Goal: Task Accomplishment & Management: Manage account settings

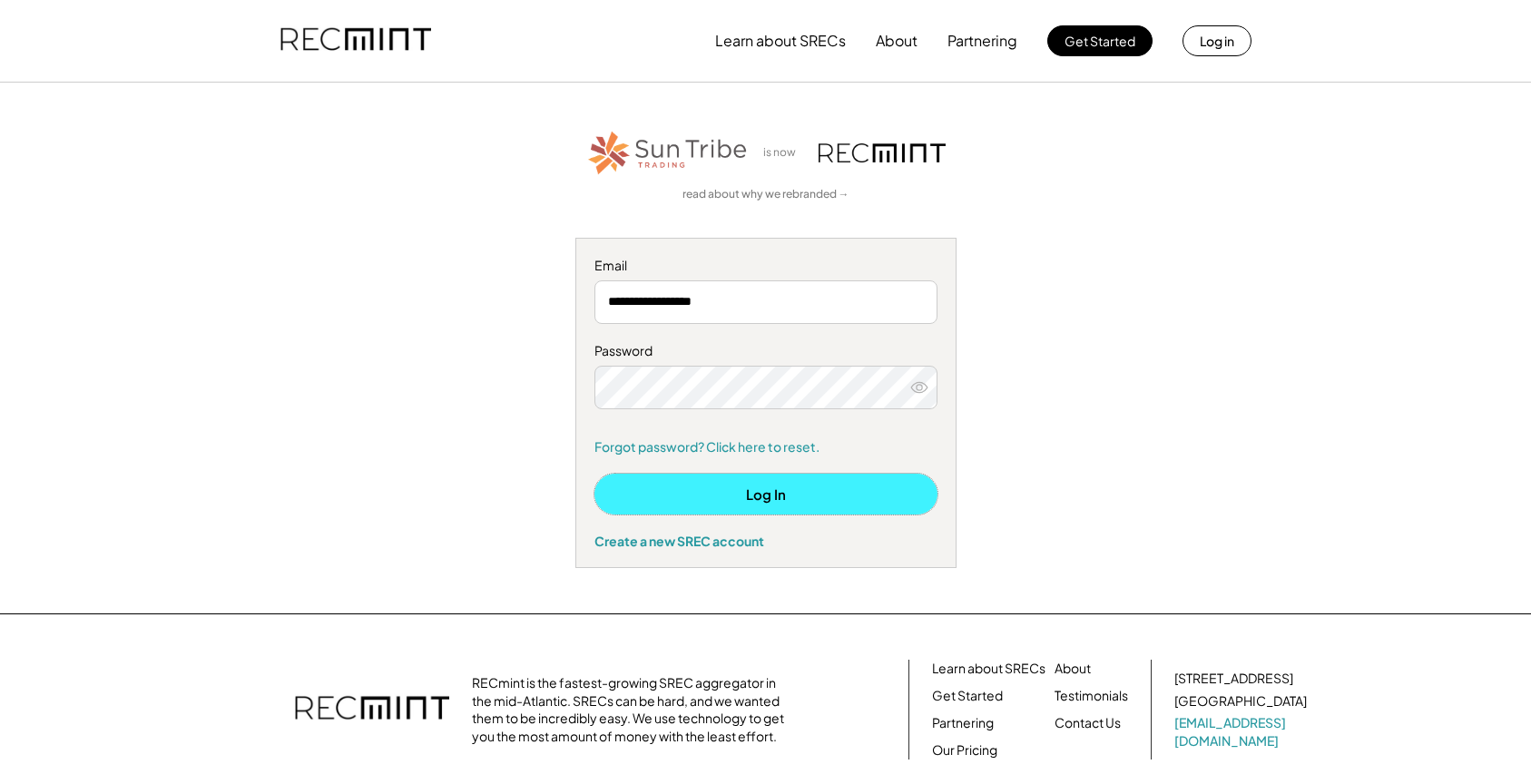
click at [724, 506] on button "Log In" at bounding box center [766, 494] width 343 height 41
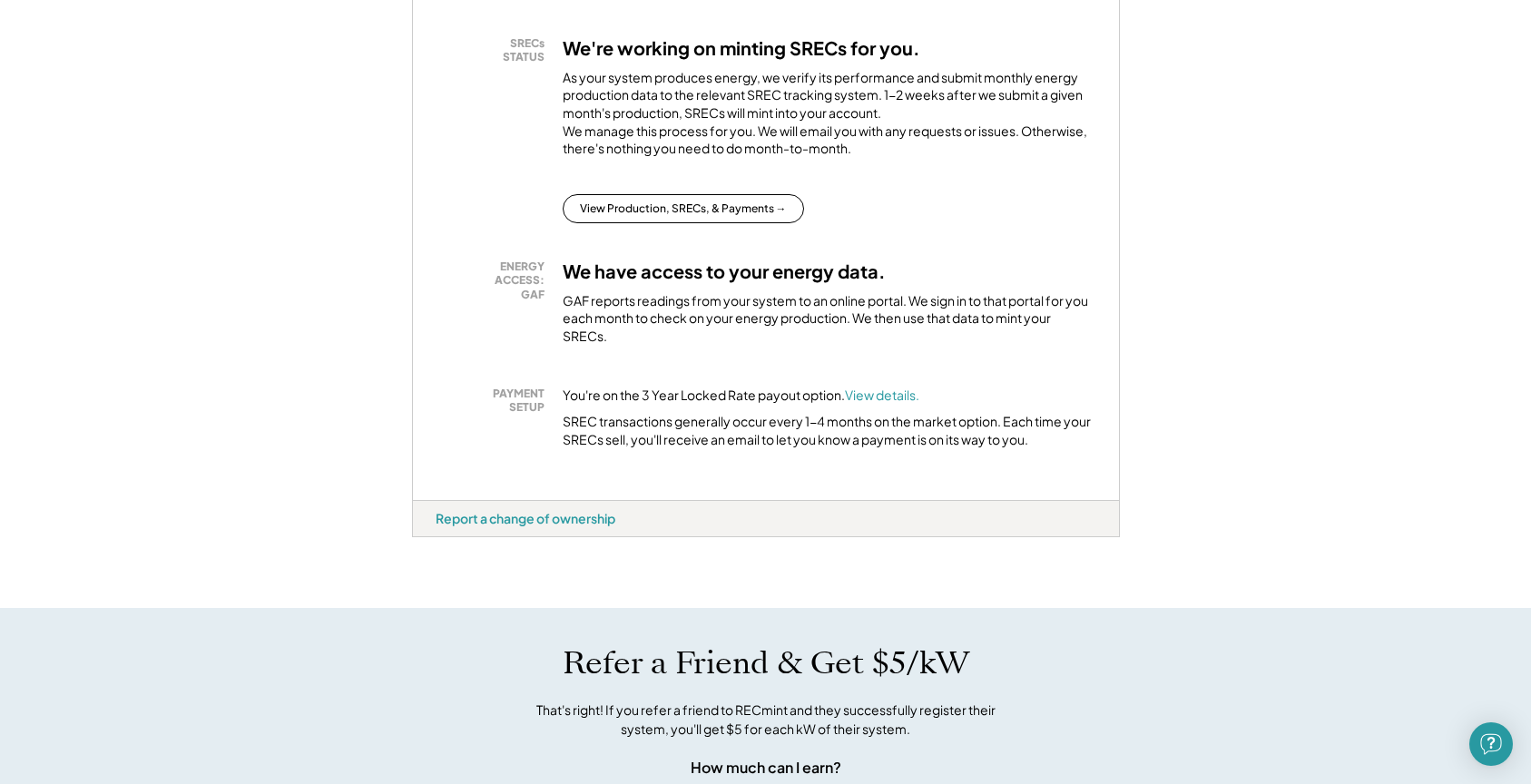
scroll to position [370, 0]
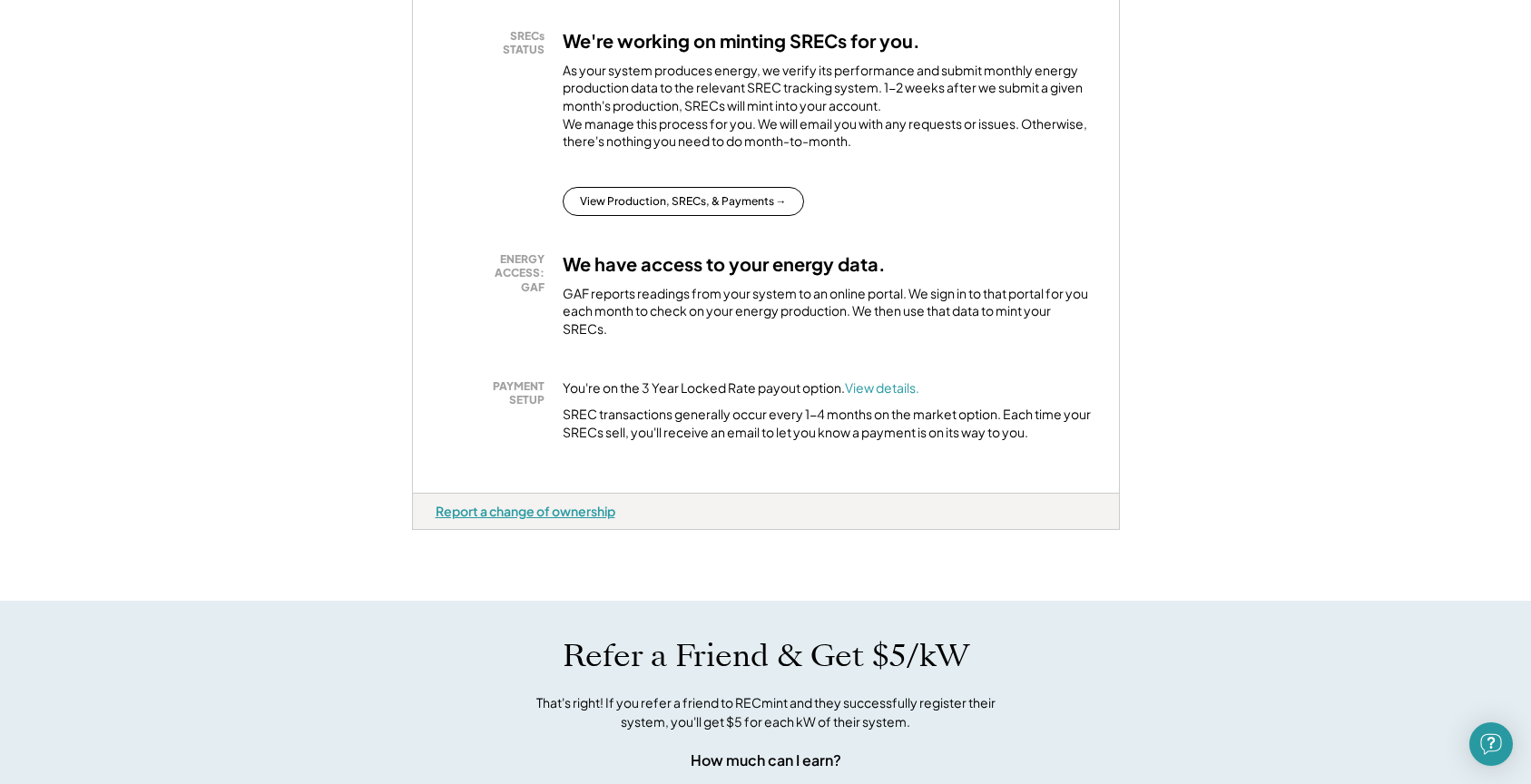
click at [522, 519] on div "Report a change of ownership" at bounding box center [526, 510] width 180 height 16
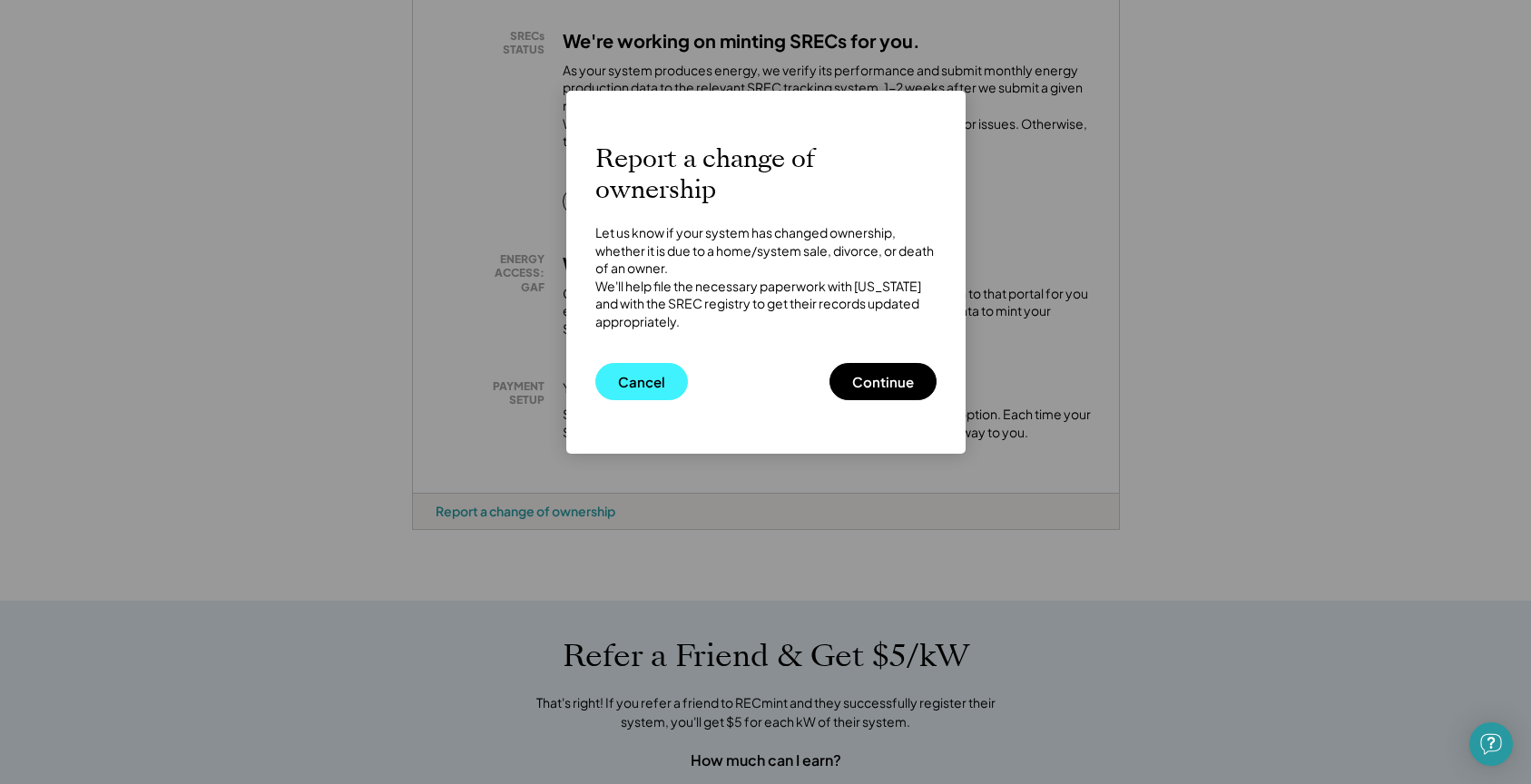
click at [657, 388] on button "Cancel" at bounding box center [642, 381] width 93 height 37
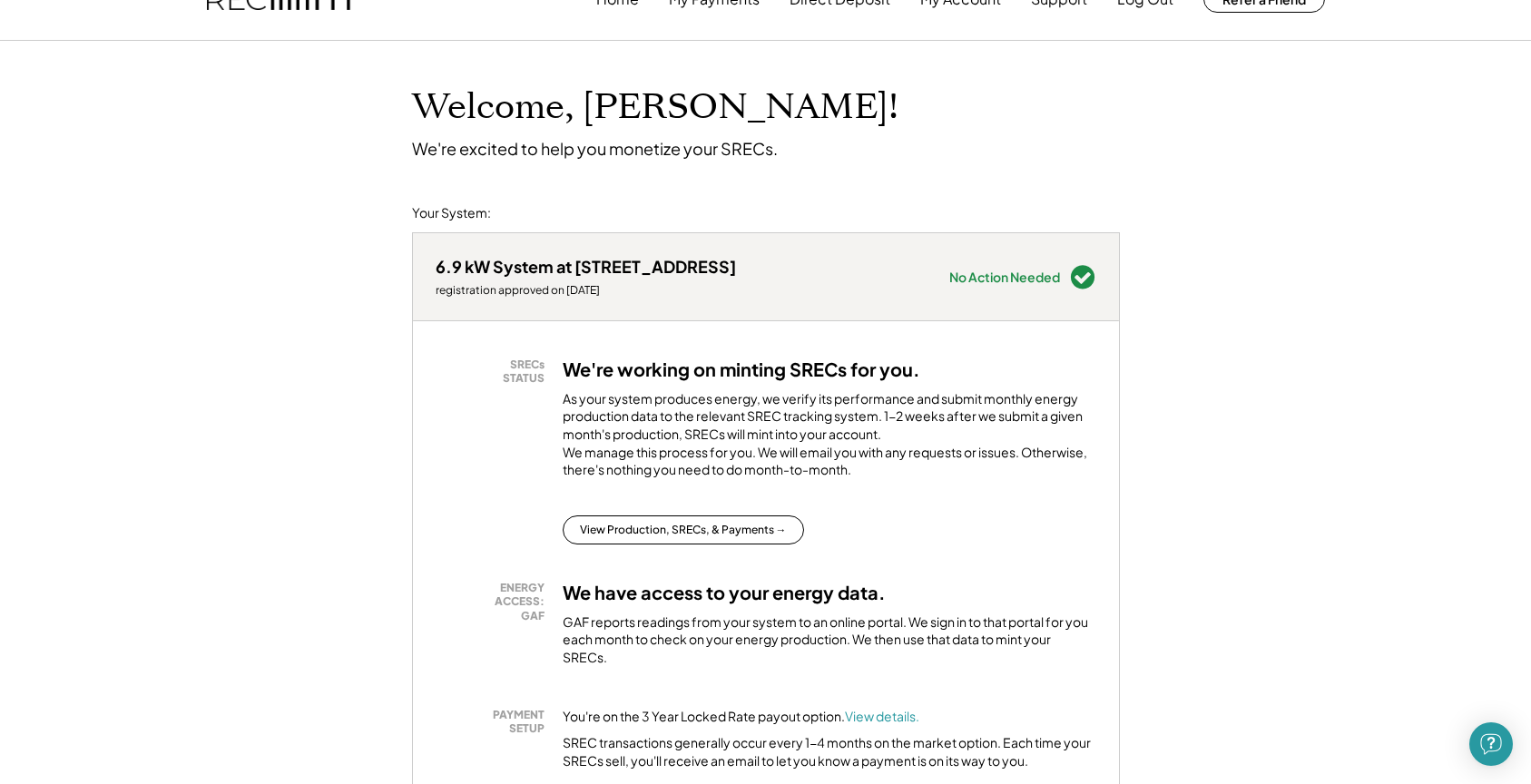
scroll to position [0, 0]
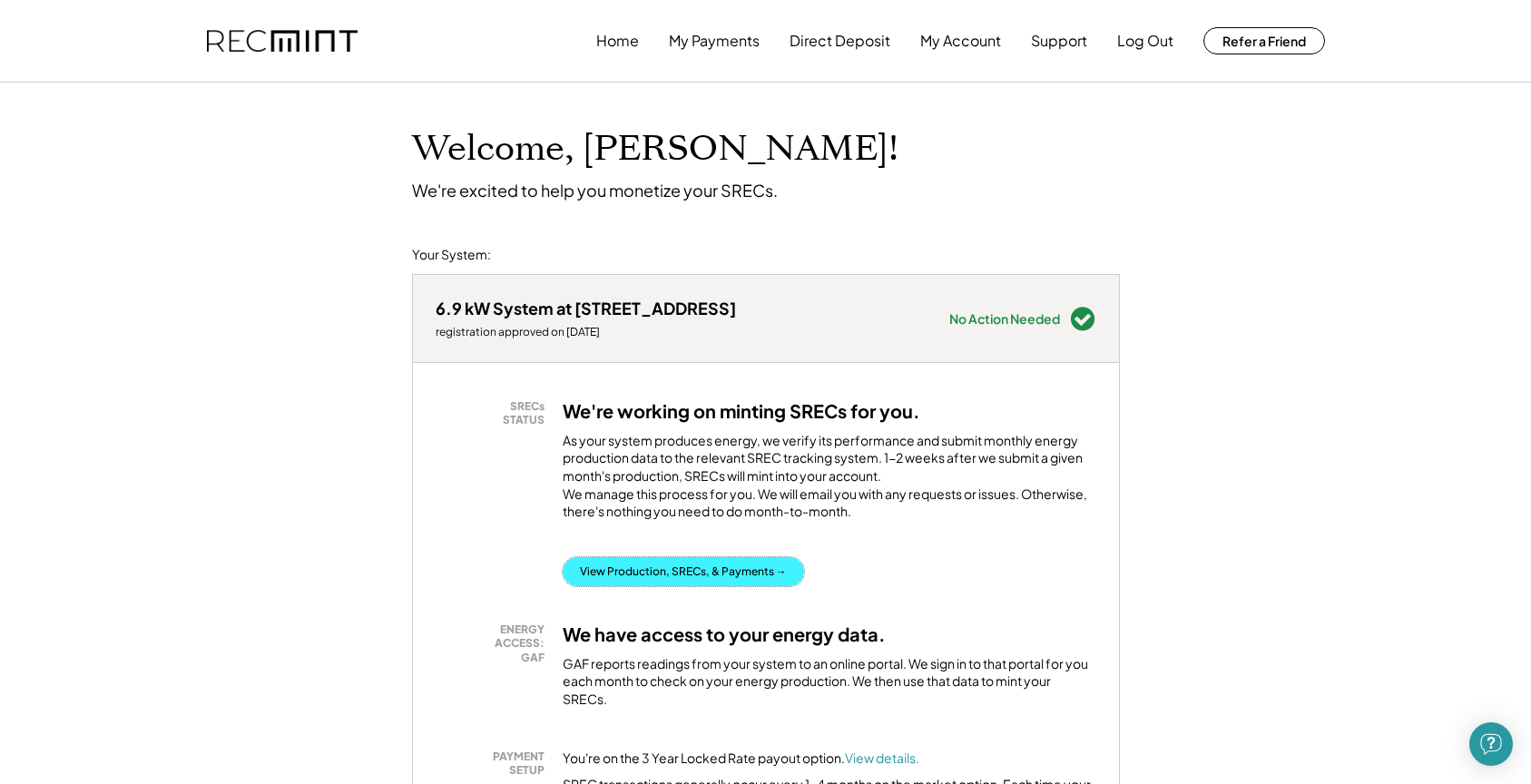
click at [696, 586] on button "View Production, SRECs, & Payments →" at bounding box center [684, 571] width 241 height 29
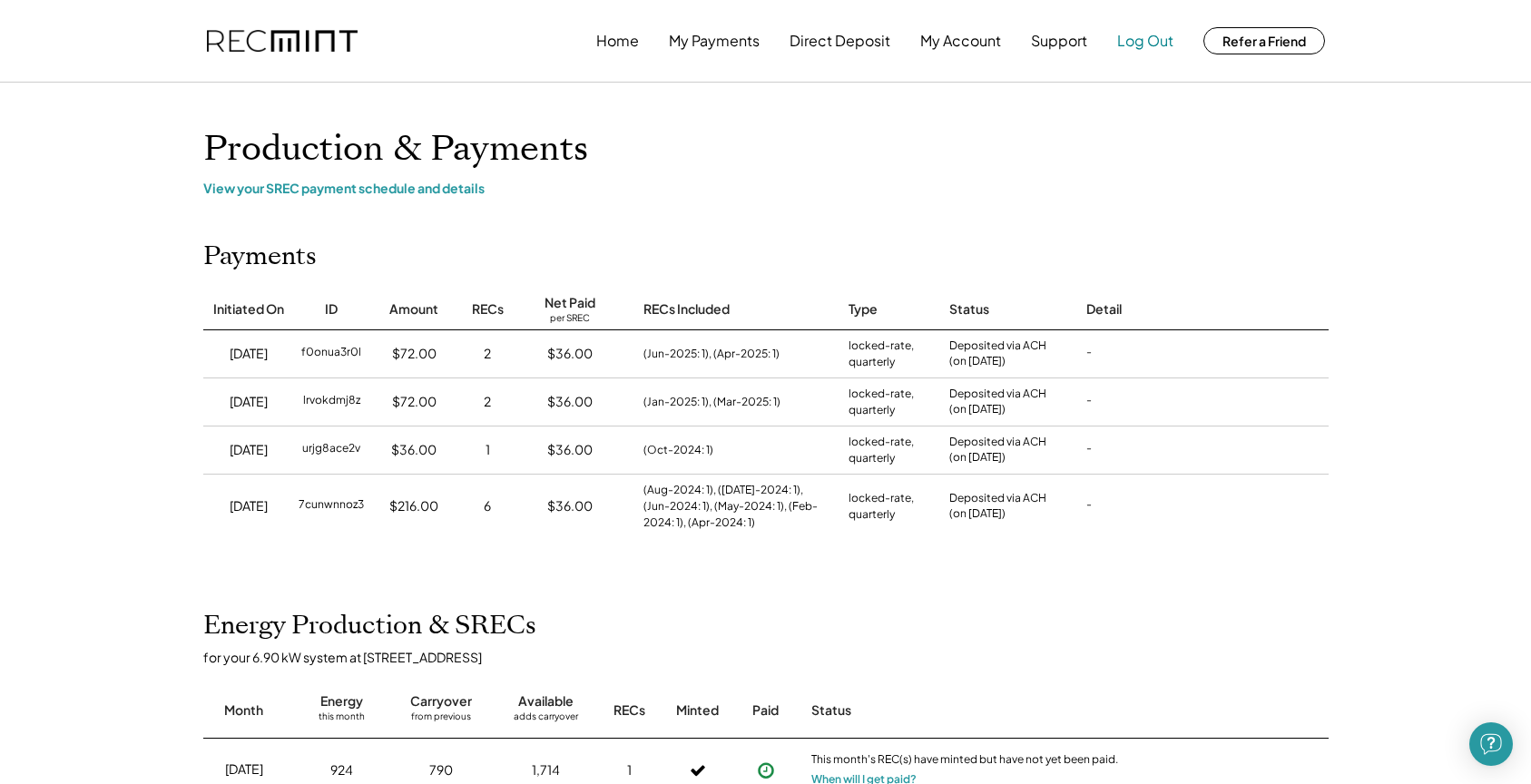
click at [1158, 43] on button "Log Out" at bounding box center [1145, 41] width 56 height 36
